Goal: Check status: Check status

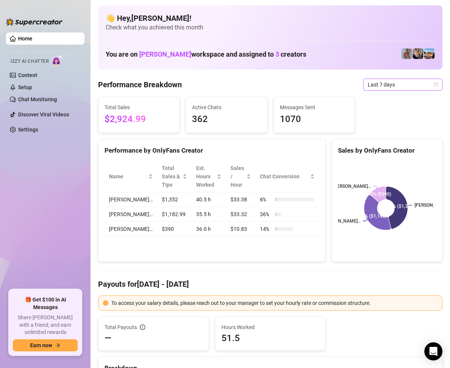
click at [434, 84] on icon "calendar" at bounding box center [436, 84] width 5 height 5
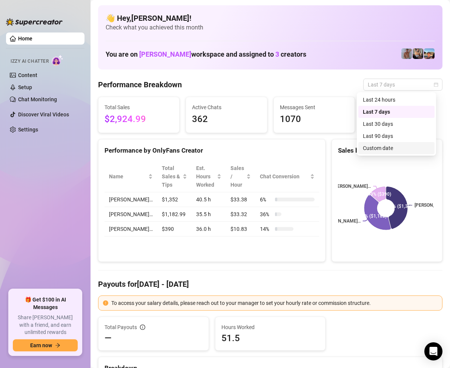
click at [390, 143] on div "Custom date" at bounding box center [396, 148] width 76 height 12
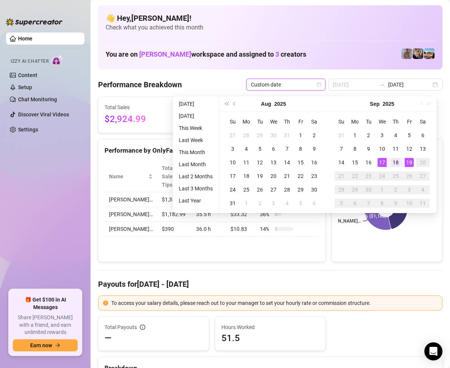
type input "[DATE]"
click at [394, 160] on div "18" at bounding box center [395, 162] width 9 height 9
click at [395, 159] on div "18" at bounding box center [395, 162] width 9 height 9
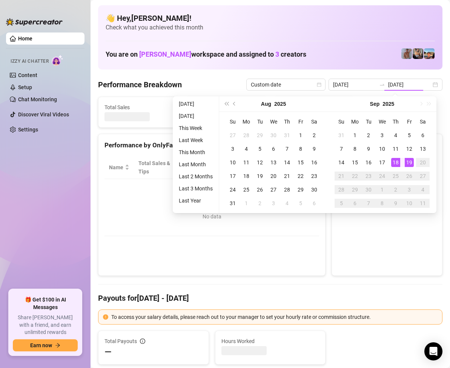
type input "[DATE]"
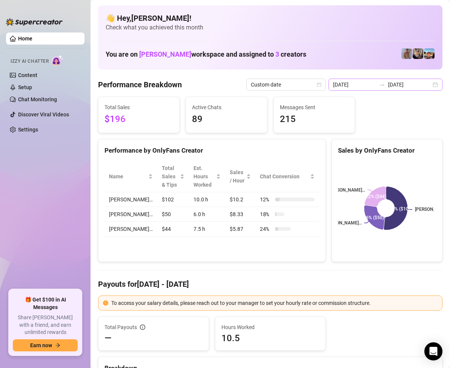
click at [428, 86] on div "[DATE] [DATE]" at bounding box center [386, 84] width 114 height 12
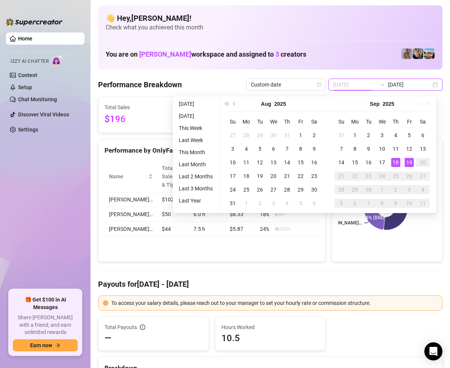
type input "[DATE]"
click at [408, 160] on div "19" at bounding box center [409, 162] width 9 height 9
click at [409, 158] on div "19" at bounding box center [409, 162] width 9 height 9
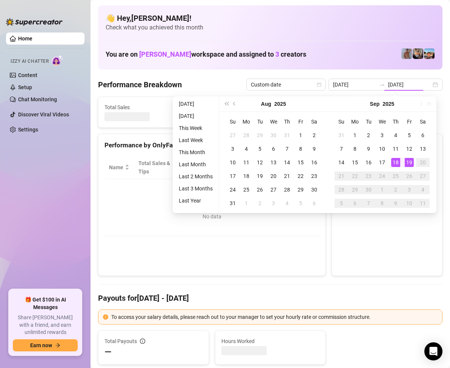
type input "[DATE]"
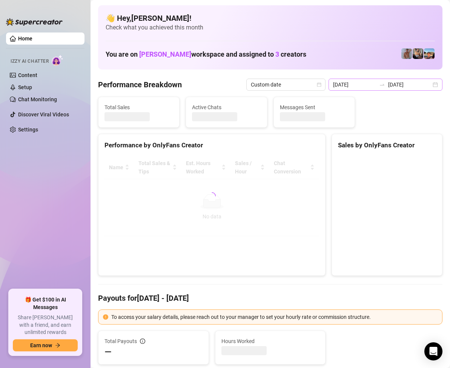
click at [430, 85] on div "[DATE] [DATE]" at bounding box center [386, 84] width 114 height 12
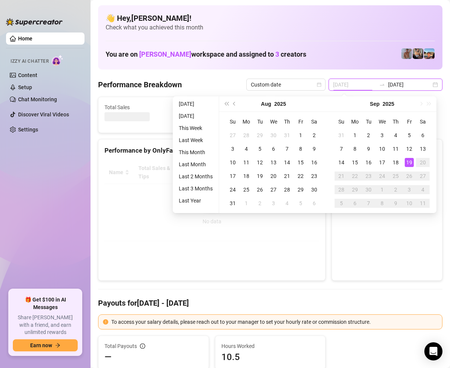
type input "[DATE]"
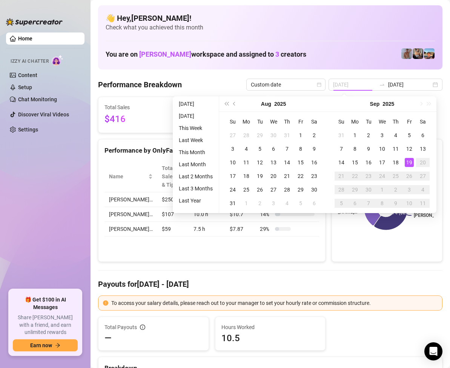
click at [408, 162] on div "19" at bounding box center [409, 162] width 9 height 9
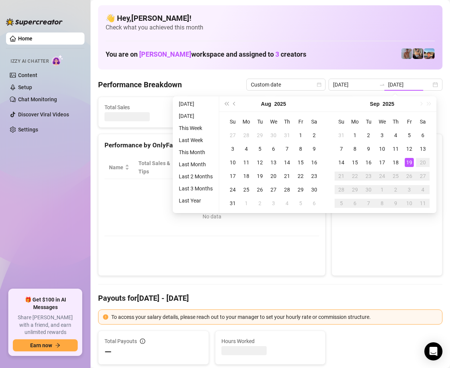
type input "[DATE]"
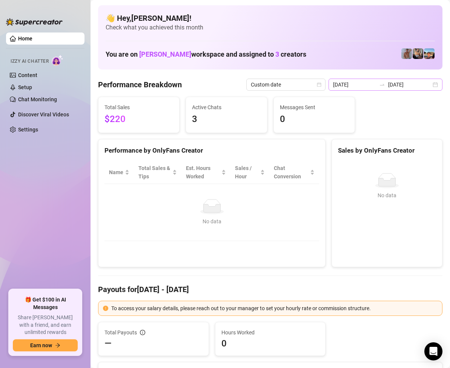
click at [432, 84] on div "[DATE] [DATE]" at bounding box center [386, 84] width 114 height 12
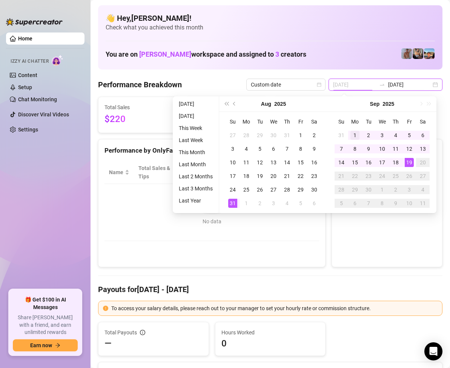
type input "[DATE]"
click at [353, 134] on div "1" at bounding box center [355, 135] width 9 height 9
type input "[DATE]"
click at [409, 163] on div "19" at bounding box center [409, 162] width 9 height 9
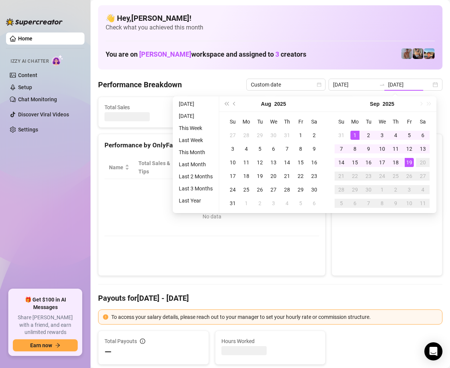
type input "[DATE]"
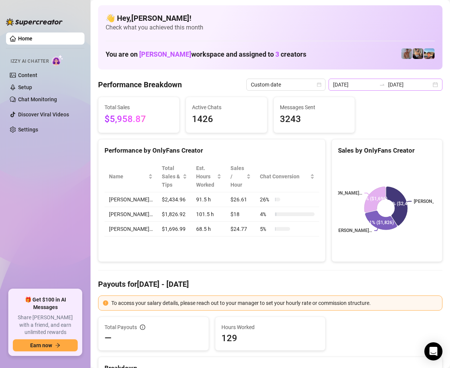
click at [430, 81] on div "[DATE] [DATE]" at bounding box center [386, 84] width 114 height 12
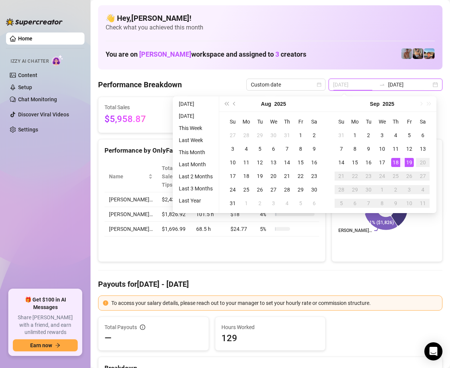
type input "[DATE]"
click at [407, 162] on div "19" at bounding box center [409, 162] width 9 height 9
click at [409, 162] on div "19" at bounding box center [409, 162] width 9 height 9
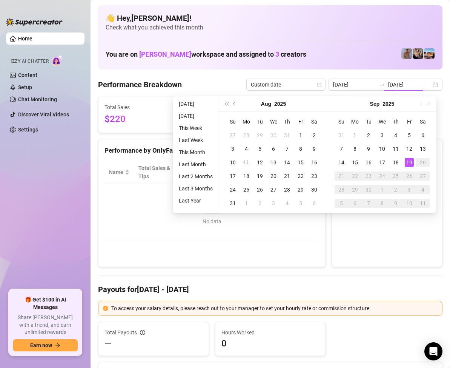
type input "[DATE]"
